Goal: Navigation & Orientation: Find specific page/section

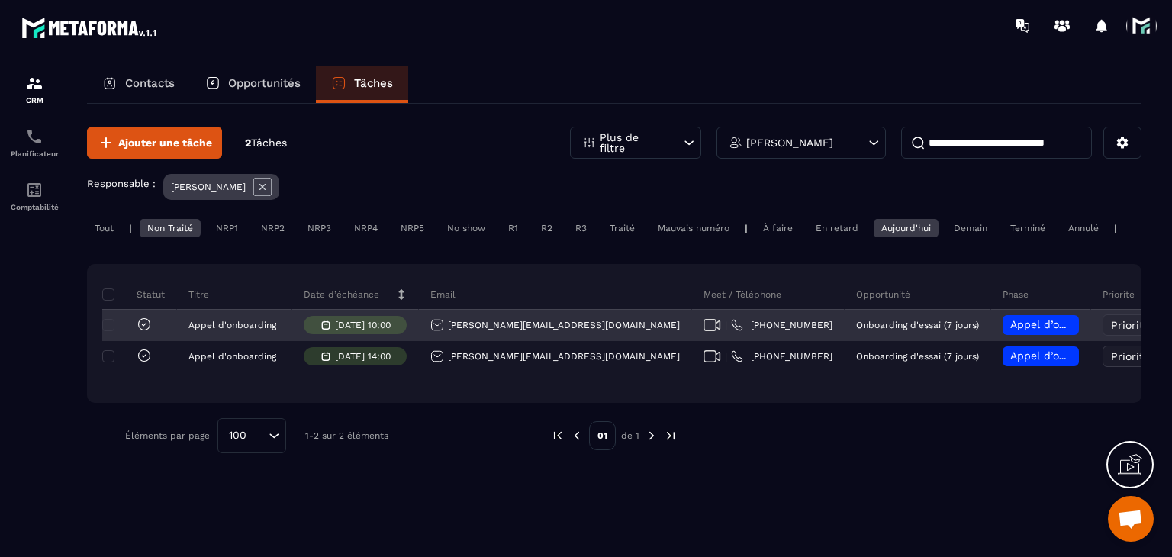
click at [703, 331] on icon at bounding box center [712, 325] width 18 height 12
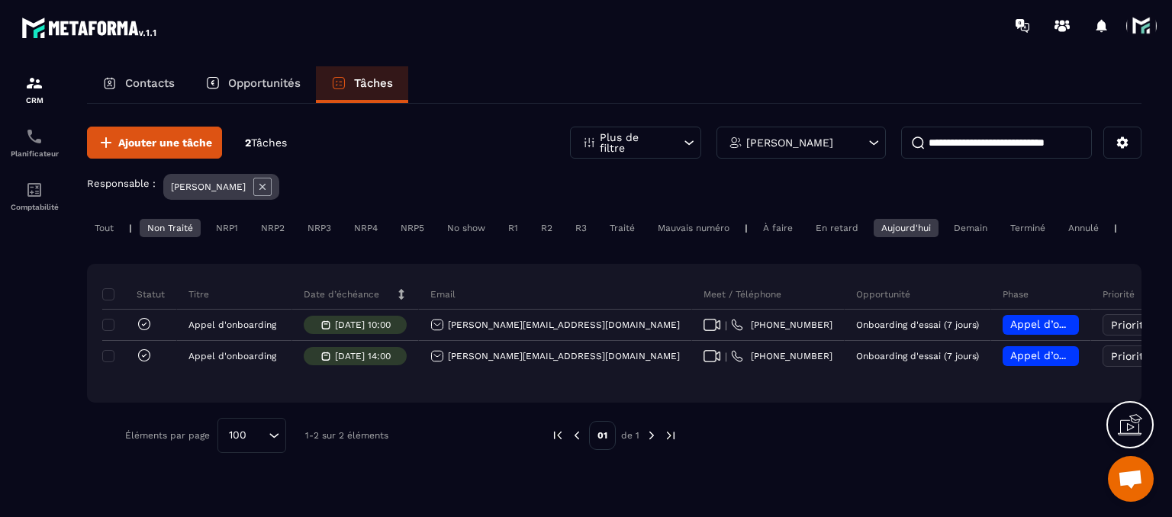
click at [143, 80] on p "Contacts" at bounding box center [150, 83] width 50 height 14
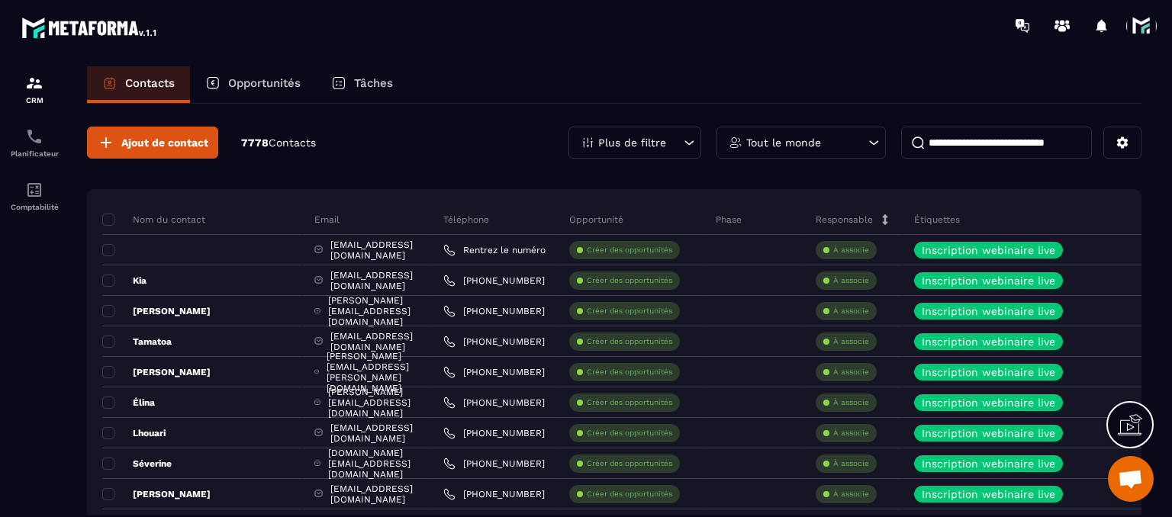
click at [220, 90] on icon at bounding box center [212, 83] width 15 height 15
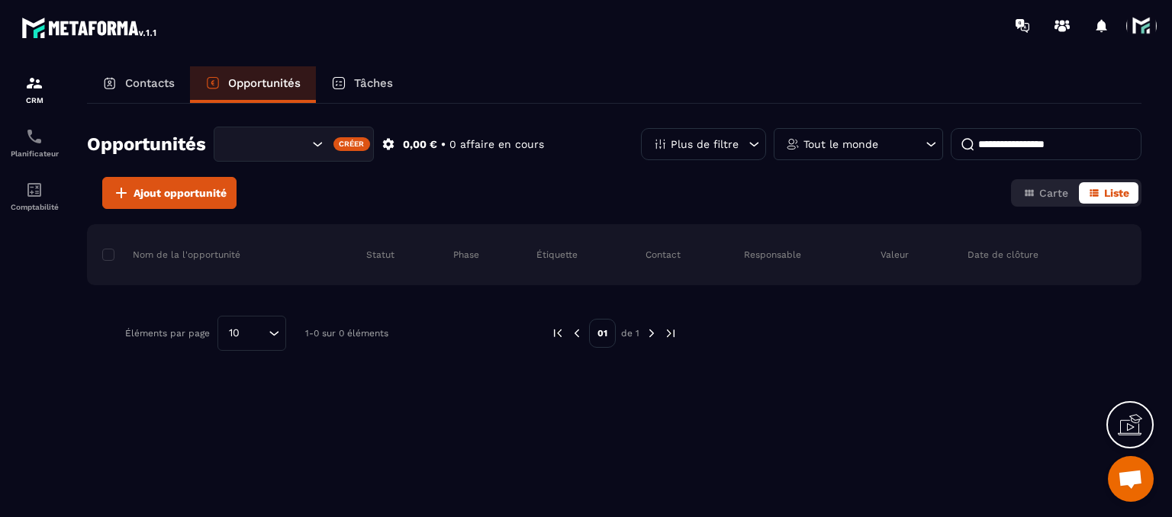
click at [366, 89] on p "Tâches" at bounding box center [373, 83] width 39 height 14
